Goal: Task Accomplishment & Management: Complete application form

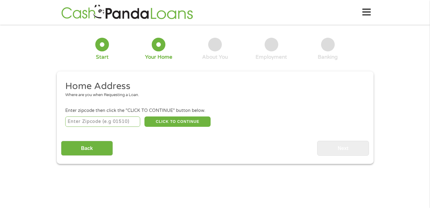
drag, startPoint x: 113, startPoint y: 127, endPoint x: 111, endPoint y: 123, distance: 3.8
click at [111, 123] on div "CLICK TO CONTINUE Please recheck your Zipcode, it seems to be Incorrect" at bounding box center [214, 121] width 299 height 12
type input "67219"
click at [161, 122] on button "CLICK TO CONTINUE" at bounding box center [177, 121] width 66 height 10
type input "67219"
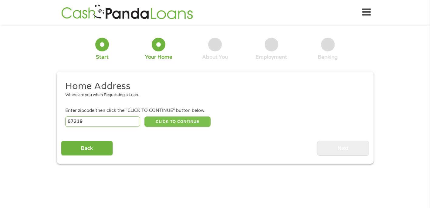
type input "Wichita"
select select "[US_STATE]"
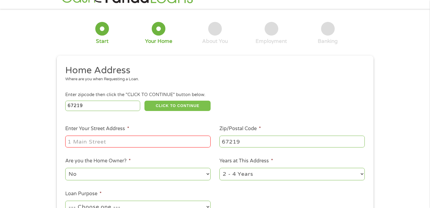
scroll to position [16, 0]
drag, startPoint x: 142, startPoint y: 144, endPoint x: 136, endPoint y: 141, distance: 7.3
click at [136, 141] on input "Enter Your Street Address *" at bounding box center [137, 141] width 145 height 12
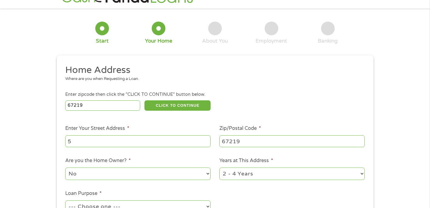
type input "[STREET_ADDRESS]"
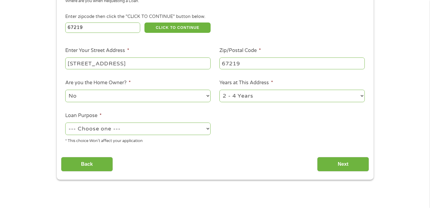
scroll to position [95, 0]
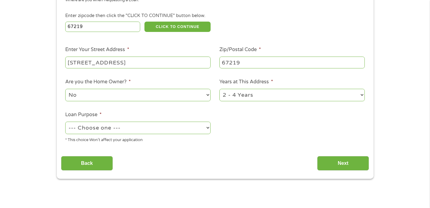
drag, startPoint x: 156, startPoint y: 132, endPoint x: 152, endPoint y: 132, distance: 3.7
drag, startPoint x: 152, startPoint y: 132, endPoint x: 142, endPoint y: 131, distance: 10.7
click at [142, 131] on select "--- Choose one --- Pay Bills Debt Consolidation Home Improvement Major Purchase…" at bounding box center [137, 127] width 145 height 12
select select "paybills"
click at [65, 122] on select "--- Choose one --- Pay Bills Debt Consolidation Home Improvement Major Purchase…" at bounding box center [137, 127] width 145 height 12
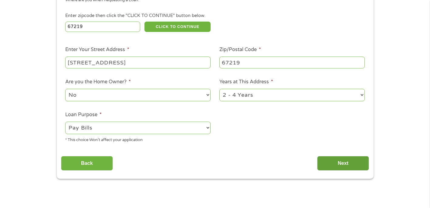
click at [335, 162] on input "Next" at bounding box center [343, 163] width 52 height 15
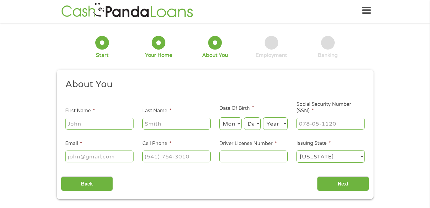
scroll to position [0, 0]
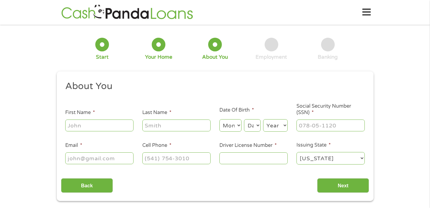
drag, startPoint x: 114, startPoint y: 128, endPoint x: 96, endPoint y: 127, distance: 18.2
click at [96, 127] on input "First Name *" at bounding box center [99, 125] width 68 height 12
type input "[PERSON_NAME]"
type input "boomer"
select select "2"
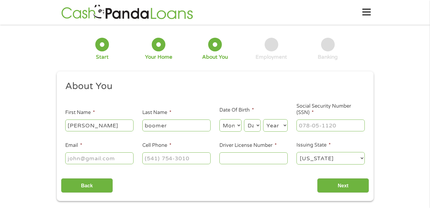
select select "9"
select select "2000"
type input "[EMAIL_ADDRESS][DOMAIN_NAME]"
type input "[PHONE_NUMBER]"
click at [113, 161] on input "[EMAIL_ADDRESS][DOMAIN_NAME]" at bounding box center [99, 158] width 68 height 12
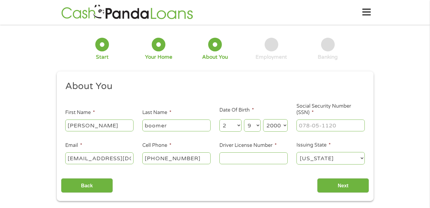
click at [113, 161] on input "[EMAIL_ADDRESS][DOMAIN_NAME]" at bounding box center [99, 158] width 68 height 12
type input "[PERSON_NAME][EMAIL_ADDRESS][DOMAIN_NAME]"
click at [238, 156] on input "Driver License Number *" at bounding box center [253, 158] width 68 height 12
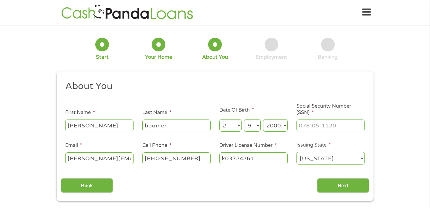
type input "k03724261"
click at [354, 130] on input "___-__-____" at bounding box center [330, 125] width 68 height 12
type input "515-17-0522"
click at [355, 186] on input "Next" at bounding box center [343, 185] width 52 height 15
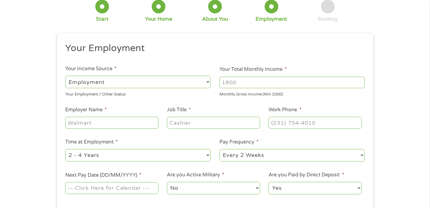
scroll to position [37, 0]
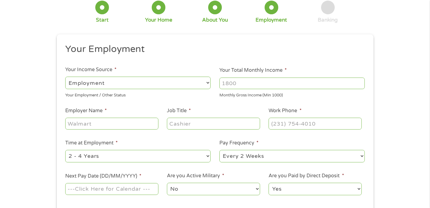
click at [287, 81] on input "Your Total Monthly Income *" at bounding box center [291, 83] width 145 height 12
type input "2560"
click at [179, 77] on select "--- Choose one --- Employment [DEMOGRAPHIC_DATA] Benefits" at bounding box center [137, 82] width 145 height 12
click at [121, 123] on input "Employer Name *" at bounding box center [111, 123] width 93 height 12
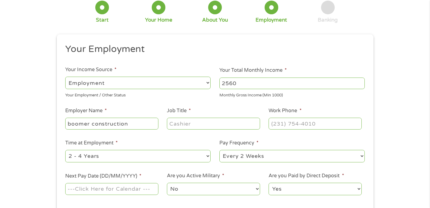
type input "boomer construction"
click at [183, 121] on input "Job Title *" at bounding box center [213, 123] width 93 height 12
type input "laborer"
click at [292, 122] on input "(___) ___-____" at bounding box center [315, 123] width 93 height 12
type input "[PHONE_NUMBER]"
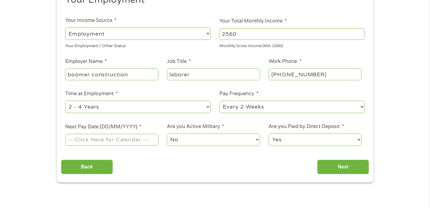
scroll to position [87, 0]
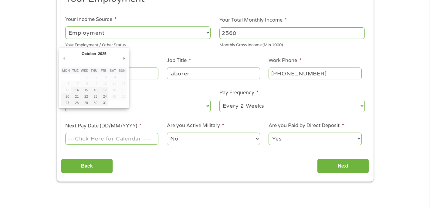
click at [135, 142] on input "Next Pay Date (DD/MM/YYYY) *" at bounding box center [111, 139] width 93 height 12
type input "[DATE]"
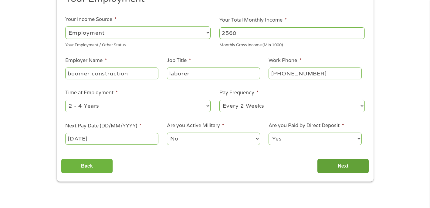
click at [334, 166] on input "Next" at bounding box center [343, 165] width 52 height 15
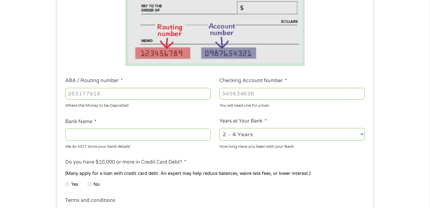
scroll to position [118, 0]
click at [155, 133] on input "Bank Name *" at bounding box center [137, 134] width 145 height 12
type input "chime"
click at [142, 98] on input "ABA / Routing number *" at bounding box center [137, 93] width 145 height 12
click at [93, 93] on input "1031000195" at bounding box center [137, 93] width 145 height 12
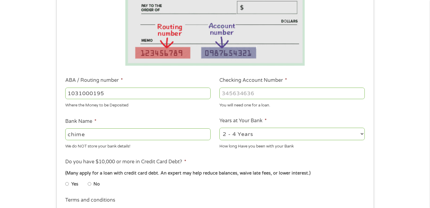
type input "103100195"
type input "CENTRAL NATIONAL BANK TRUST"
type input "103100195"
click at [232, 90] on input "Checking Account Number *" at bounding box center [291, 93] width 145 height 12
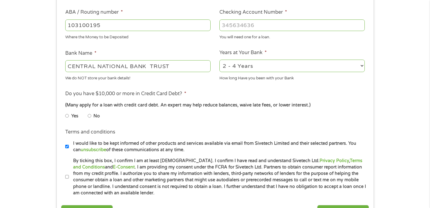
scroll to position [187, 0]
type input "[CREDIT_CARD_NUMBER]"
click at [87, 111] on li "Yes" at bounding box center [76, 115] width 22 height 12
click at [90, 115] on input "No" at bounding box center [90, 115] width 4 height 10
radio input "true"
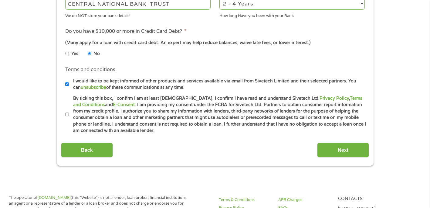
scroll to position [249, 0]
click at [68, 114] on input "By ticking this box, I confirm I am at least [DEMOGRAPHIC_DATA]. I confirm I ha…" at bounding box center [67, 114] width 4 height 10
checkbox input "true"
click at [338, 147] on input "Next" at bounding box center [343, 149] width 52 height 15
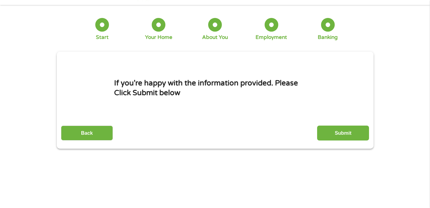
scroll to position [0, 0]
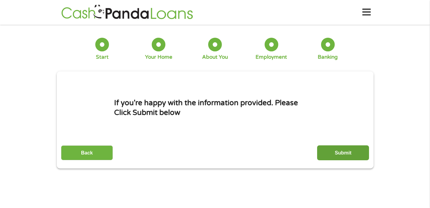
click at [333, 154] on input "Submit" at bounding box center [343, 152] width 52 height 15
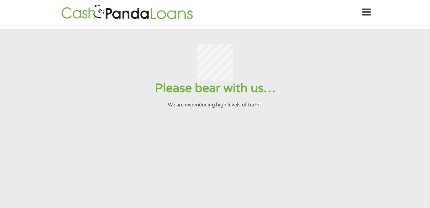
click at [368, 96] on h1 "Please bear with us…" at bounding box center [214, 87] width 415 height 15
